Goal: Task Accomplishment & Management: Use online tool/utility

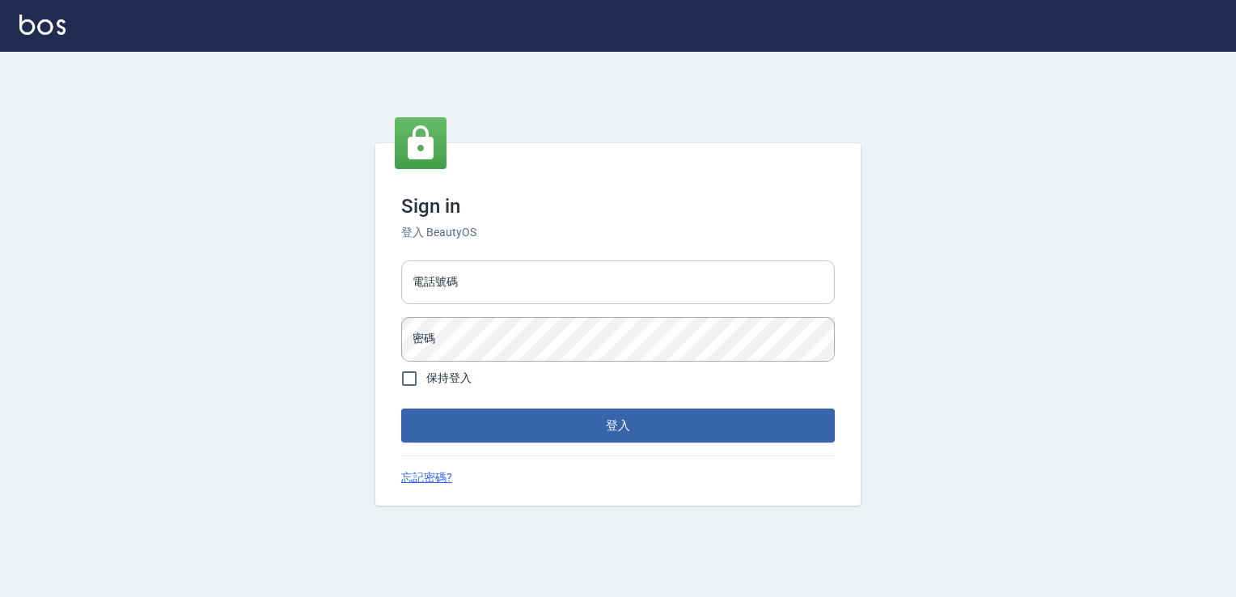
click at [467, 280] on input "電話號碼" at bounding box center [618, 283] width 434 height 44
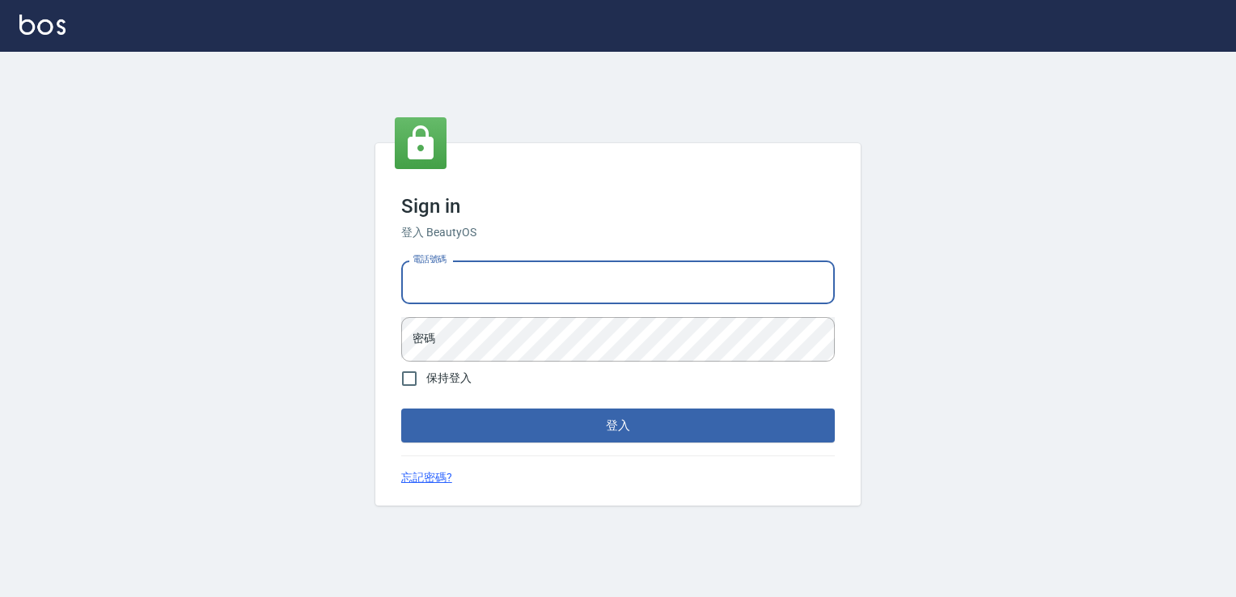
type input "0225158181"
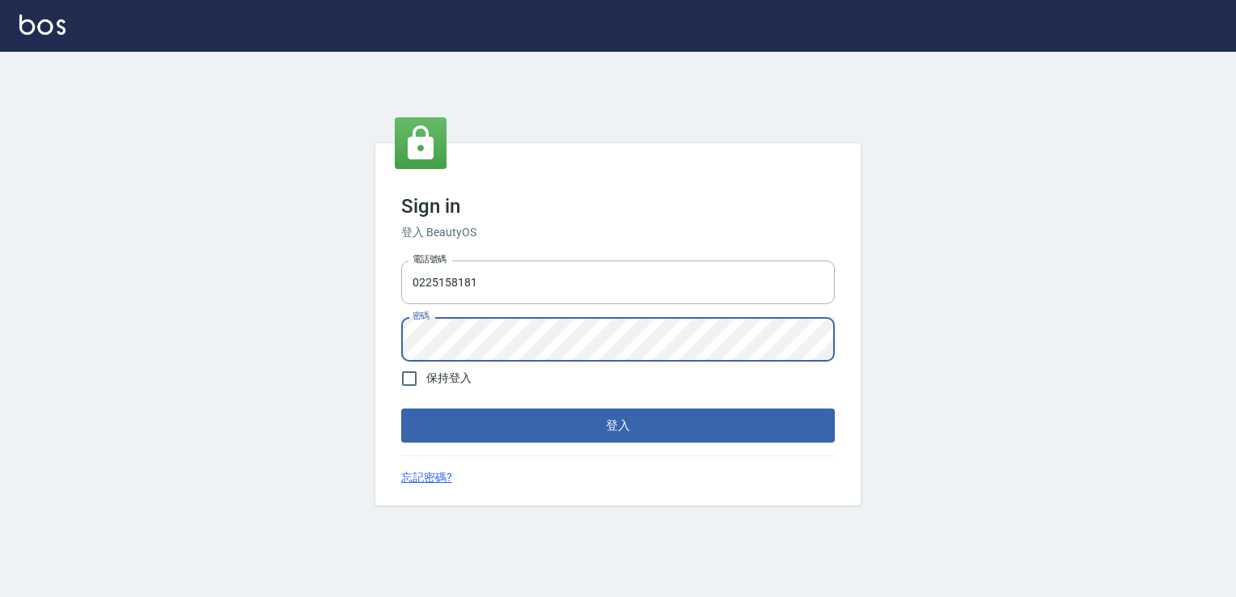
click at [401, 409] on button "登入" at bounding box center [618, 426] width 434 height 34
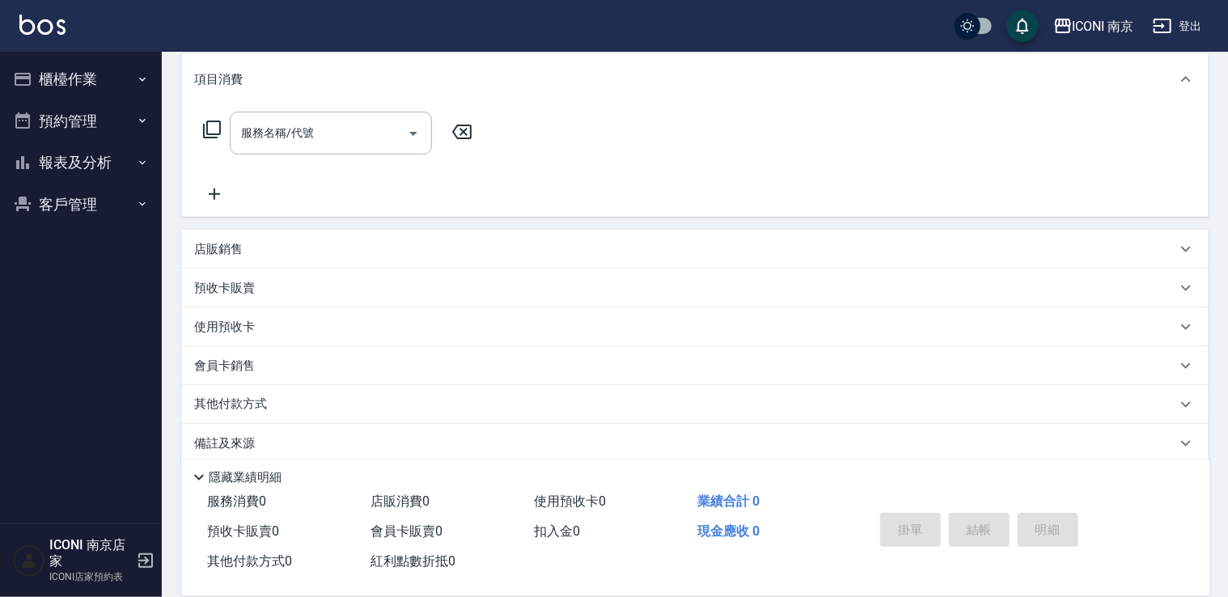
scroll to position [227, 0]
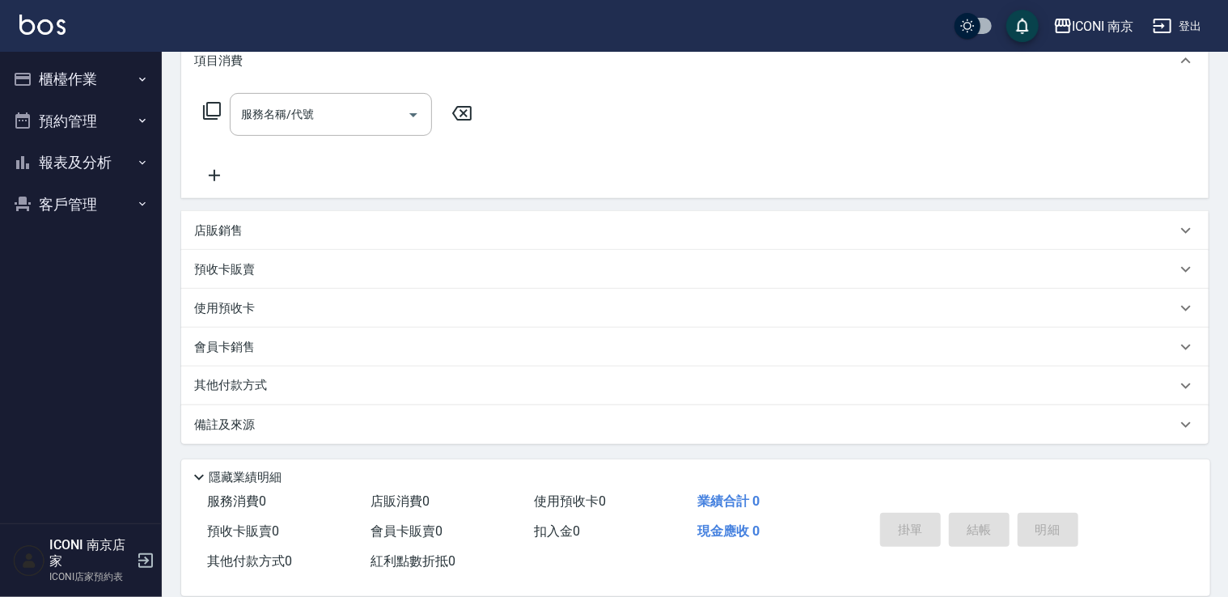
click at [253, 429] on p "備註及來源" at bounding box center [224, 425] width 61 height 17
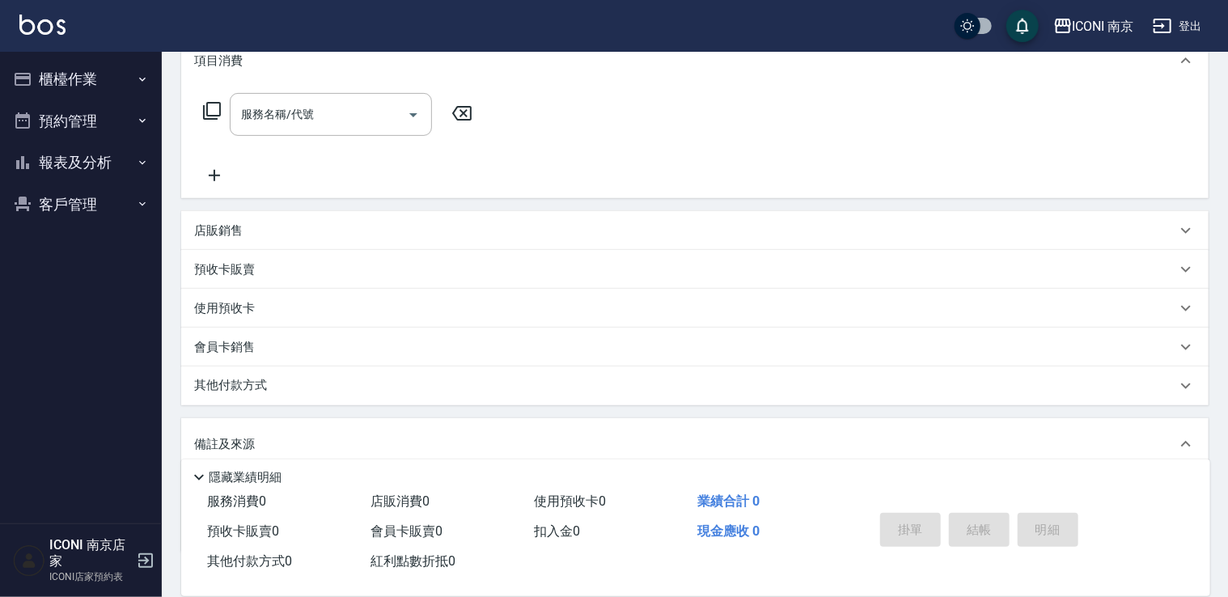
click at [203, 475] on icon at bounding box center [198, 477] width 19 height 19
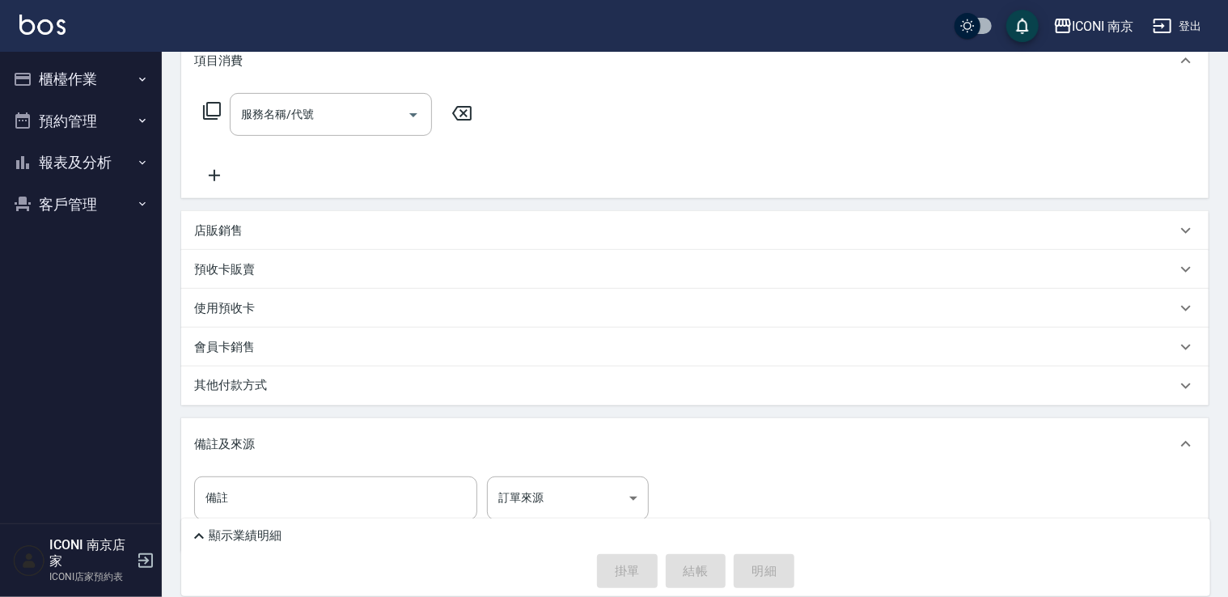
drag, startPoint x: 1227, startPoint y: 312, endPoint x: 1239, endPoint y: 398, distance: 86.5
click at [1228, 398] on html "ICONI 南京 登出 櫃檯作業 打帳單 帳單列表 現金收支登錄 每日結帳 現場電腦打卡 預約管理 預約管理 單日預約紀錄 單週預約紀錄 報表及分析 報表目錄…" at bounding box center [614, 207] width 1228 height 869
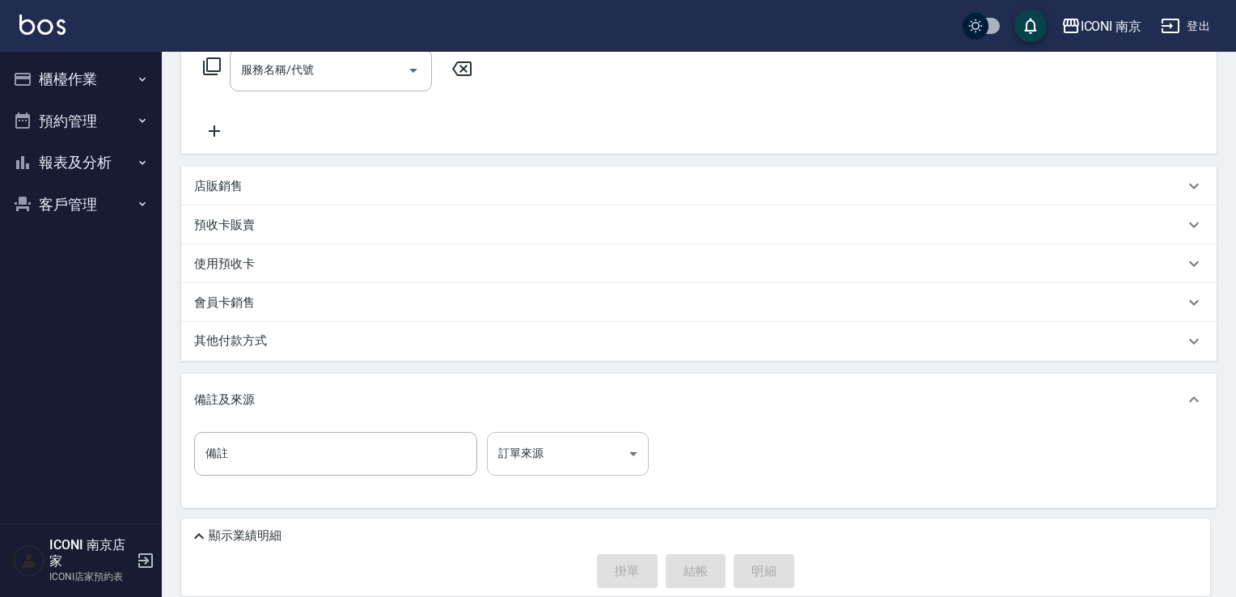
click at [633, 452] on body "ICONI 南京 登出 櫃檯作業 打帳單 帳單列表 現金收支登錄 每日結帳 現場電腦打卡 預約管理 預約管理 單日預約紀錄 單週預約紀錄 報表及分析 報表目錄…" at bounding box center [618, 162] width 1236 height 869
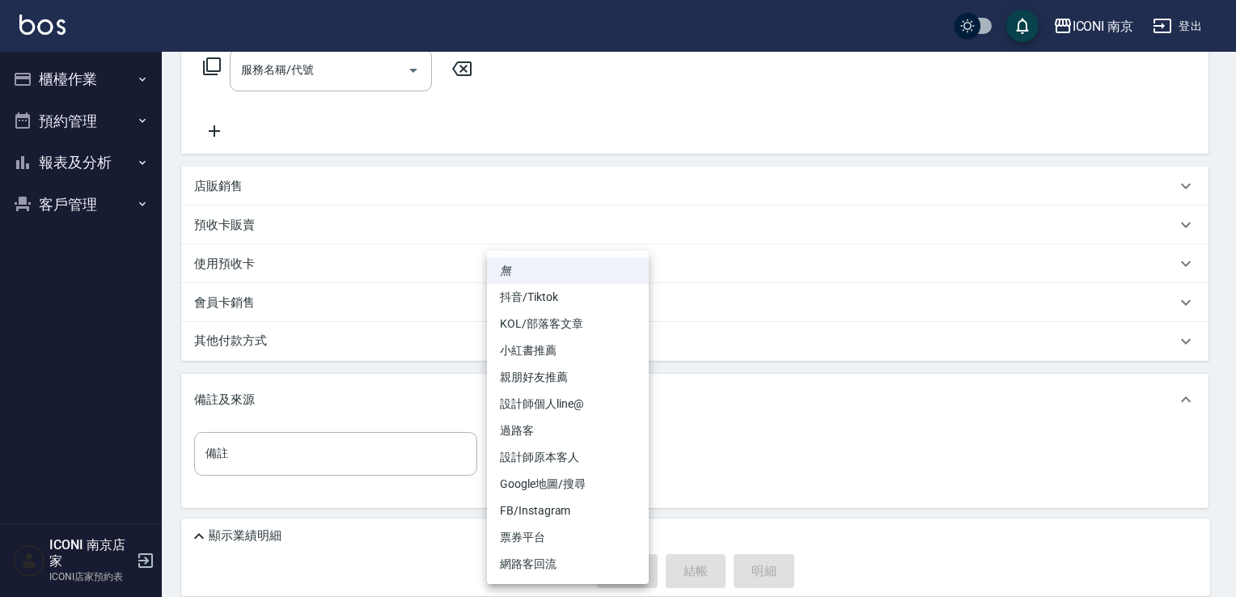
click at [754, 448] on div at bounding box center [618, 298] width 1236 height 597
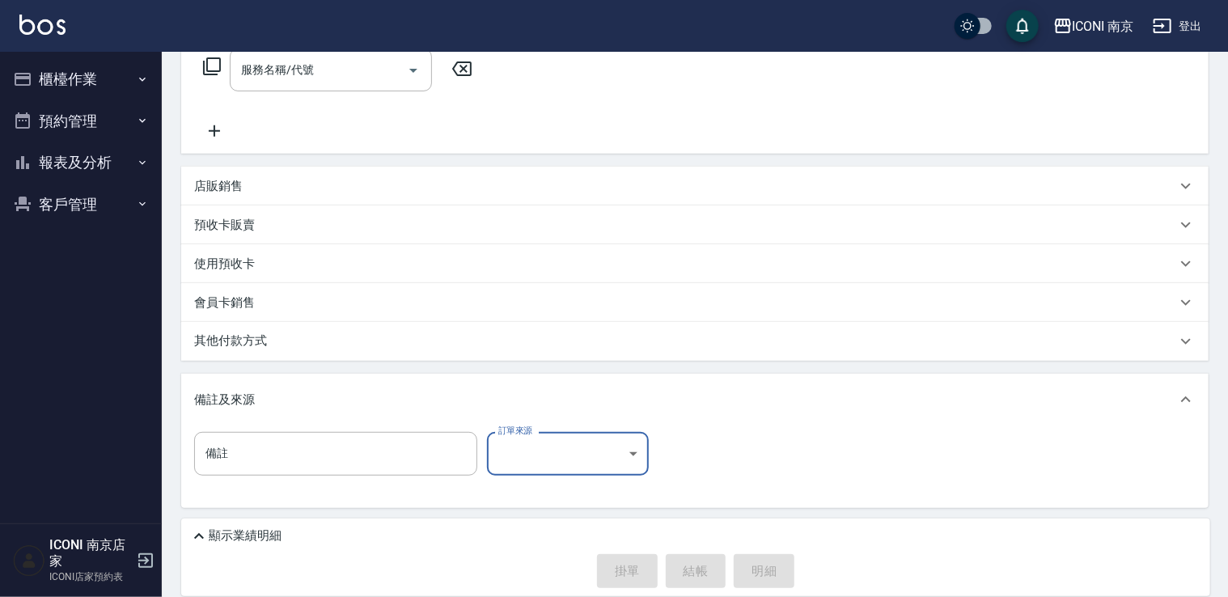
click at [628, 457] on body "ICONI 南京 登出 櫃檯作業 打帳單 帳單列表 現金收支登錄 每日結帳 現場電腦打卡 預約管理 預約管理 單日預約紀錄 單週預約紀錄 報表及分析 報表目錄…" at bounding box center [614, 162] width 1228 height 869
click at [816, 219] on div "預收卡販賣" at bounding box center [685, 225] width 982 height 17
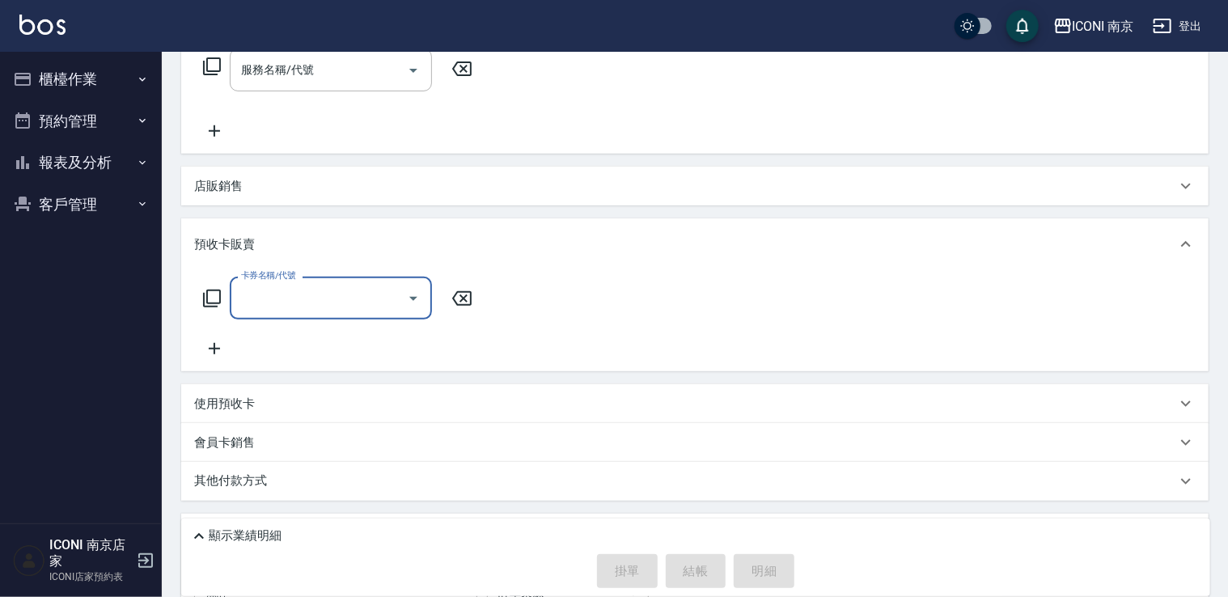
scroll to position [0, 0]
